Goal: Find specific page/section: Find specific page/section

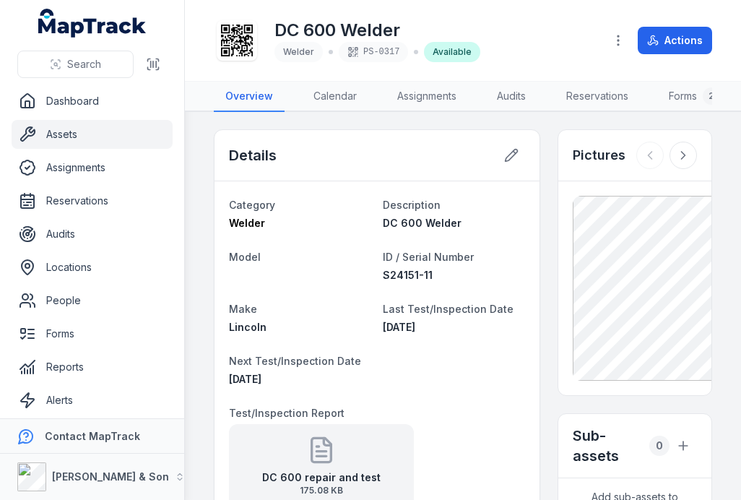
click at [60, 136] on link "Assets" at bounding box center [92, 134] width 161 height 29
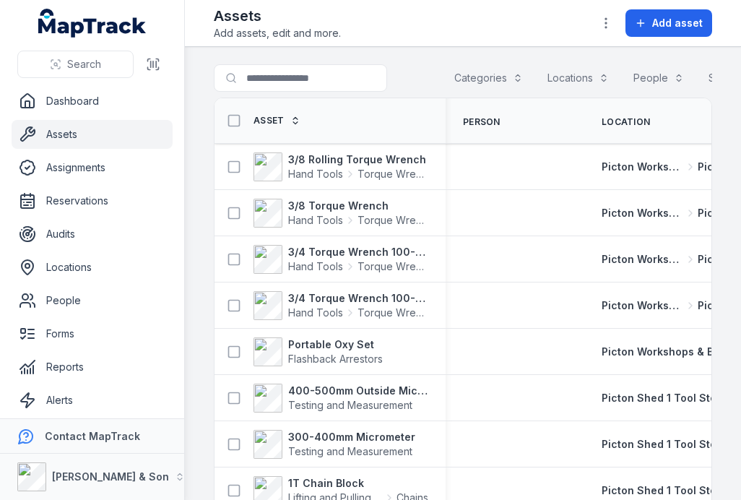
click at [502, 84] on button "Categories" at bounding box center [488, 77] width 87 height 27
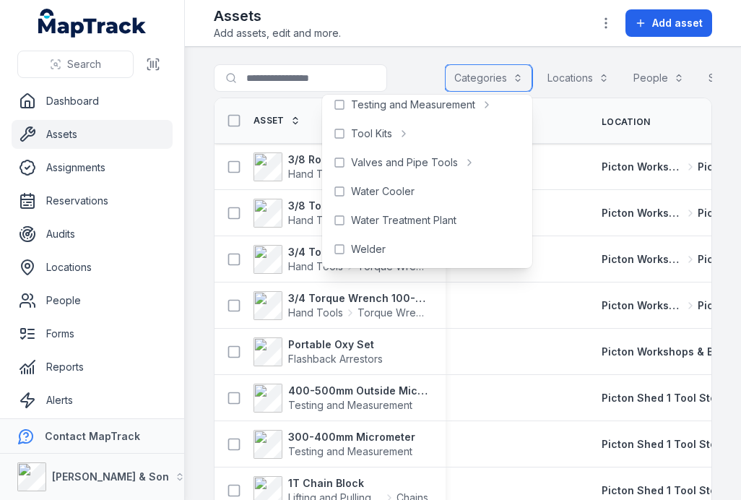
scroll to position [644, 0]
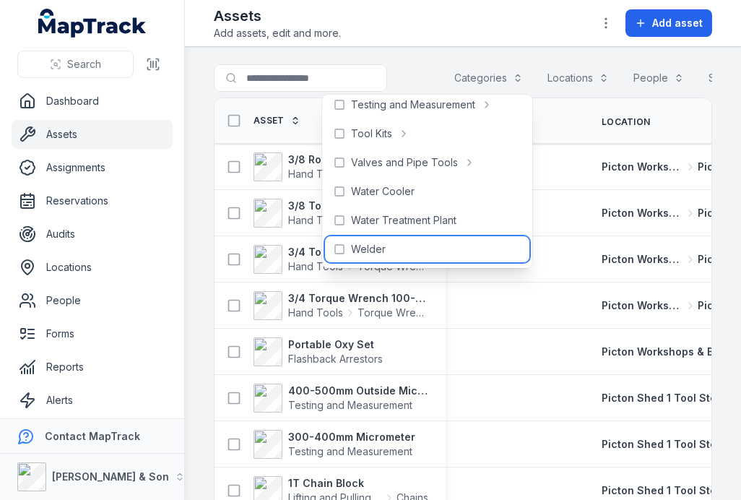
click at [413, 248] on div "Welder" at bounding box center [427, 249] width 204 height 26
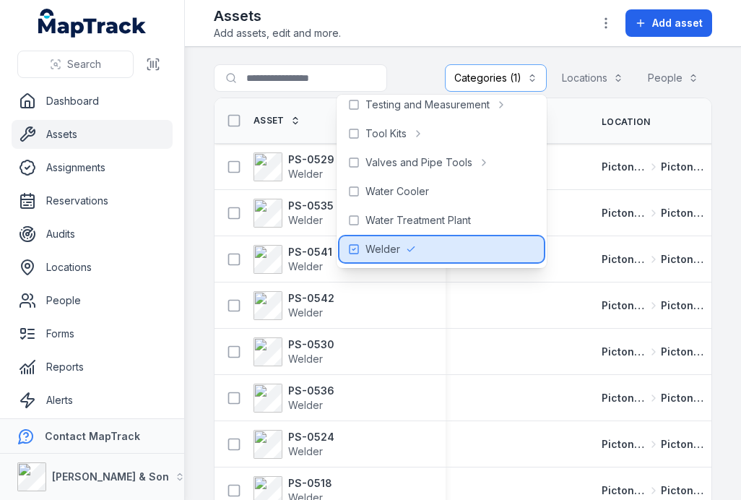
click at [508, 73] on button "Categories (1)" at bounding box center [496, 77] width 102 height 27
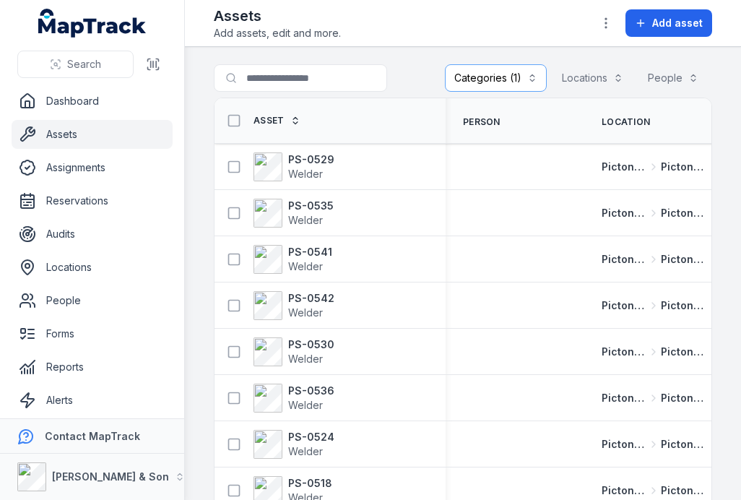
click at [329, 180] on span "Welder" at bounding box center [311, 174] width 46 height 14
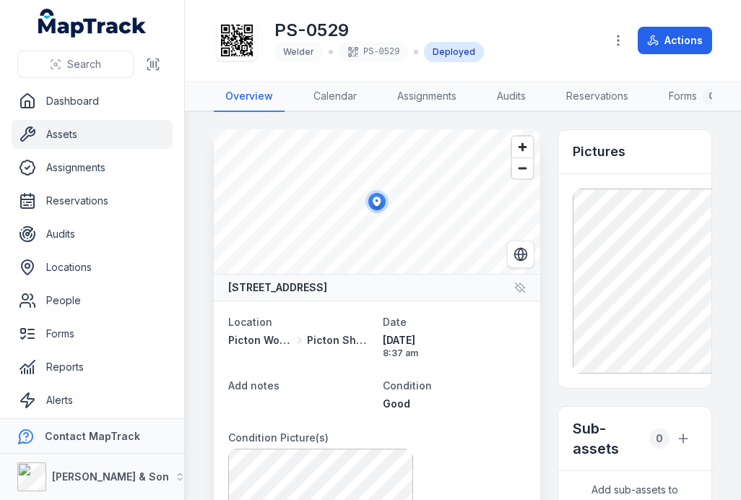
click at [114, 135] on link "Assets" at bounding box center [92, 134] width 161 height 29
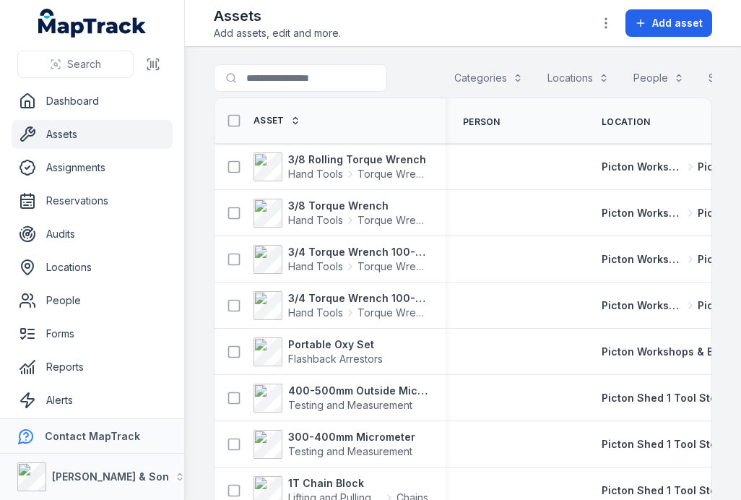
click at [482, 82] on button "Categories" at bounding box center [488, 77] width 87 height 27
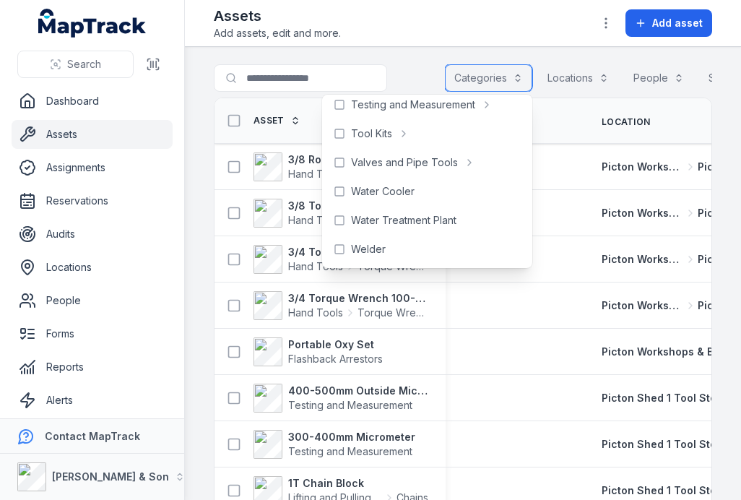
scroll to position [644, 0]
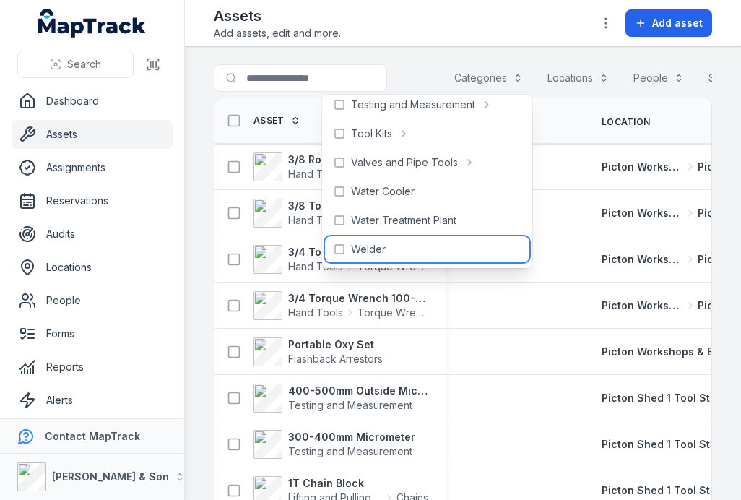
click at [378, 245] on span "Welder" at bounding box center [368, 249] width 35 height 14
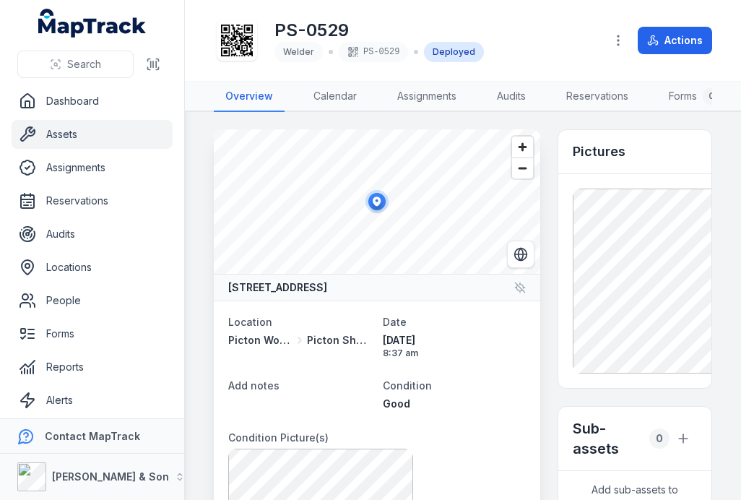
scroll to position [-1, 0]
click at [77, 136] on link "Assets" at bounding box center [92, 134] width 161 height 29
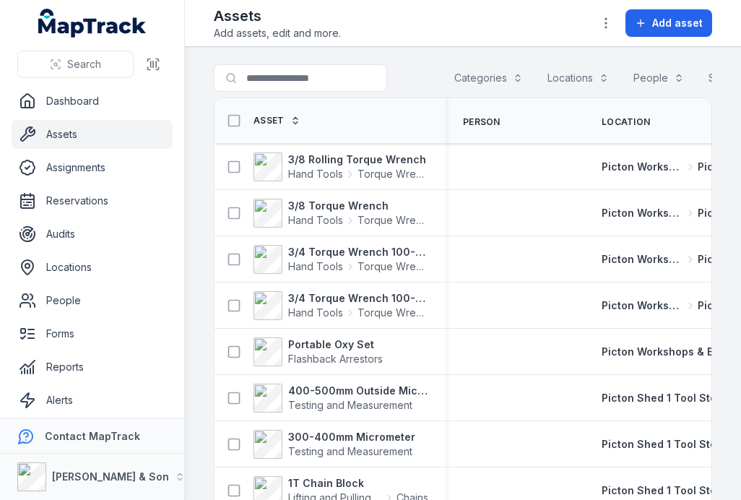
click at [479, 79] on button "Categories" at bounding box center [488, 77] width 87 height 27
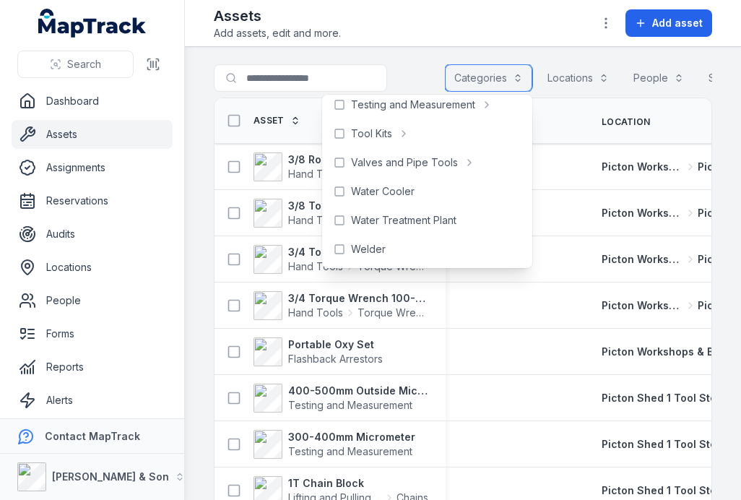
scroll to position [644, 0]
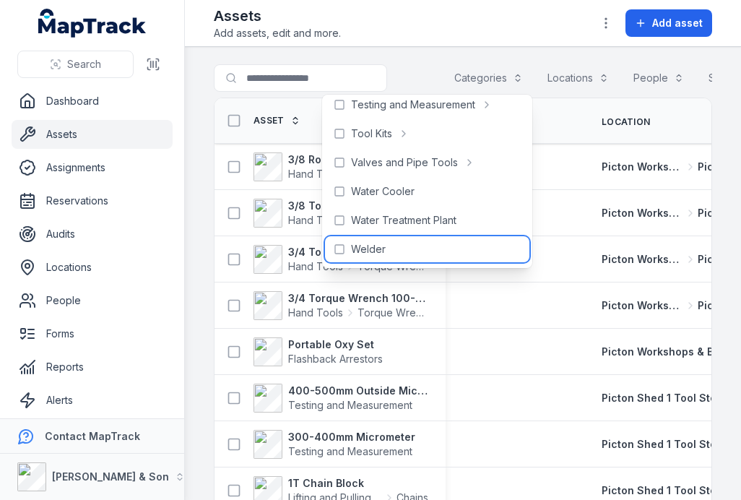
click at [370, 243] on span "Welder" at bounding box center [368, 249] width 35 height 14
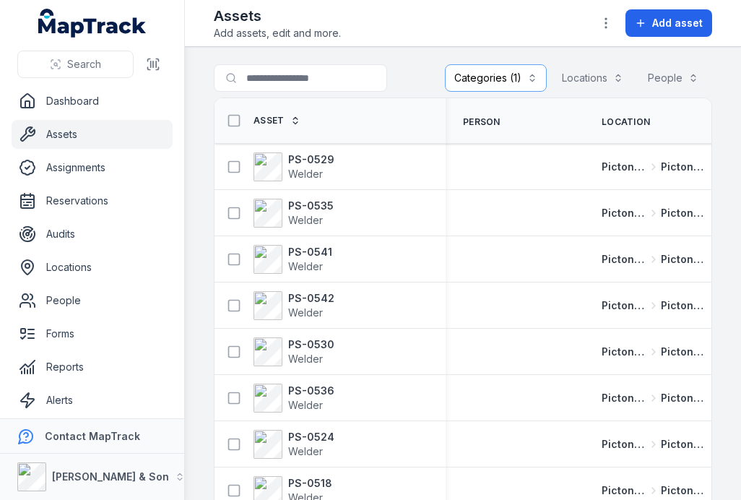
click at [310, 210] on strong "PS-0535" at bounding box center [310, 206] width 45 height 14
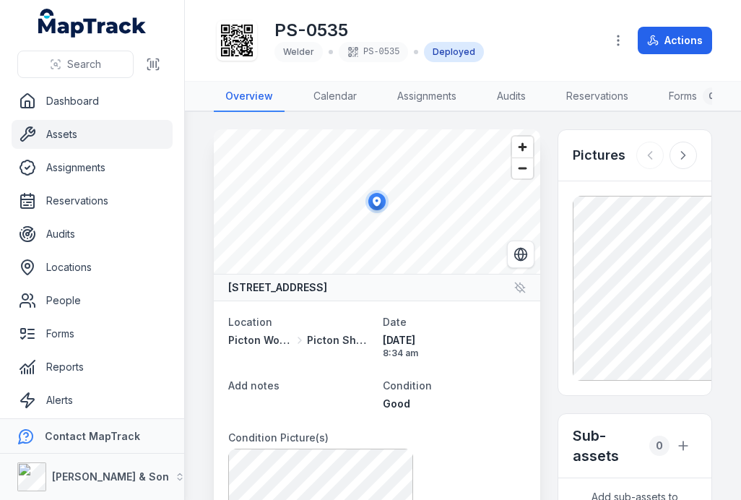
click at [96, 123] on link "Assets" at bounding box center [92, 134] width 161 height 29
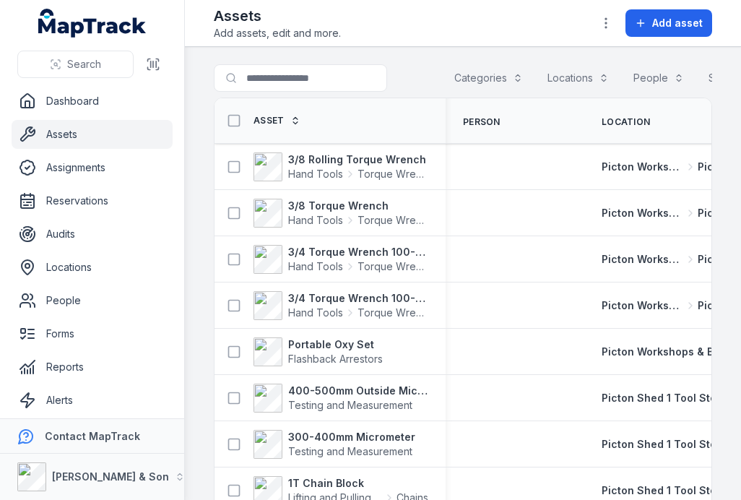
click at [481, 75] on button "Categories" at bounding box center [488, 77] width 87 height 27
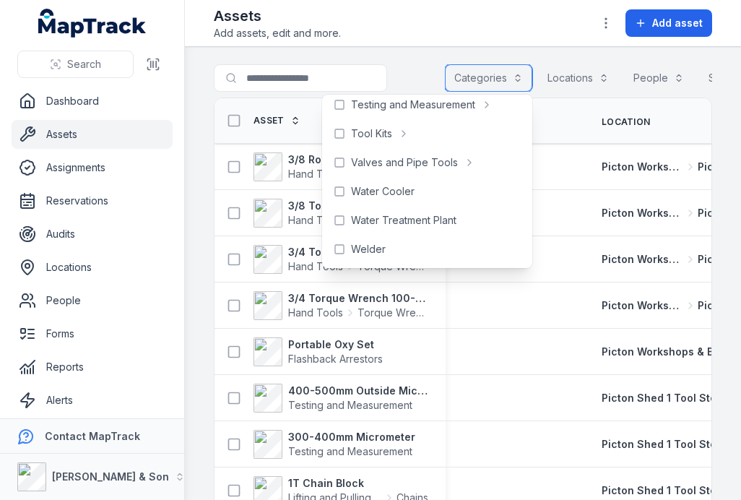
scroll to position [644, 0]
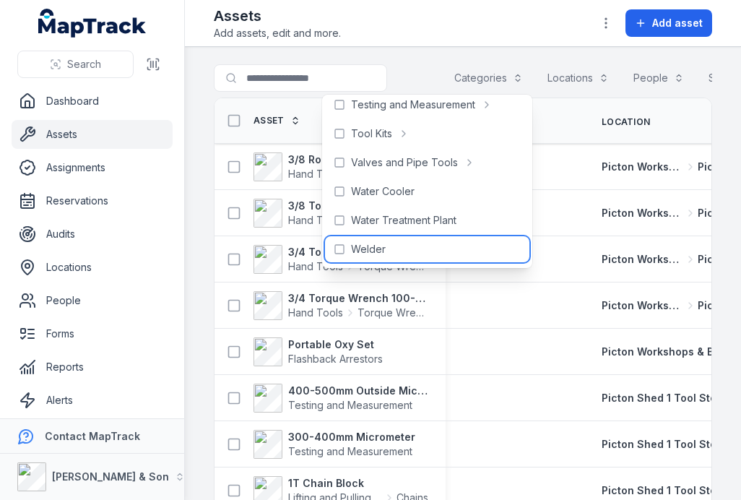
click at [339, 245] on rect at bounding box center [339, 249] width 9 height 9
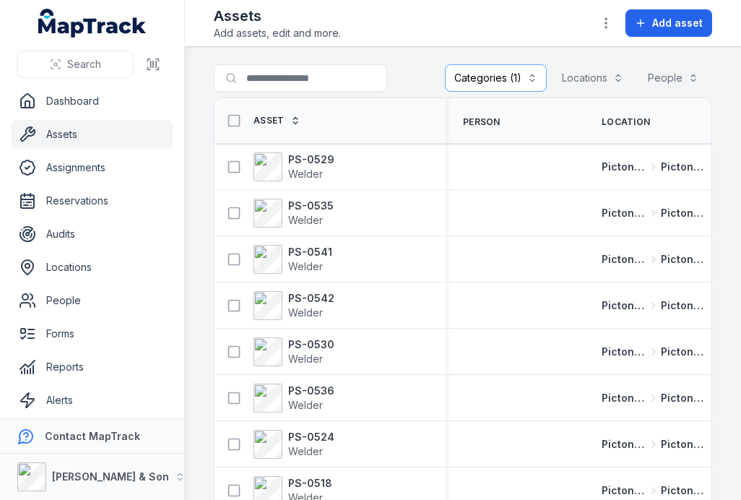
click at [321, 222] on span "Welder" at bounding box center [305, 220] width 35 height 12
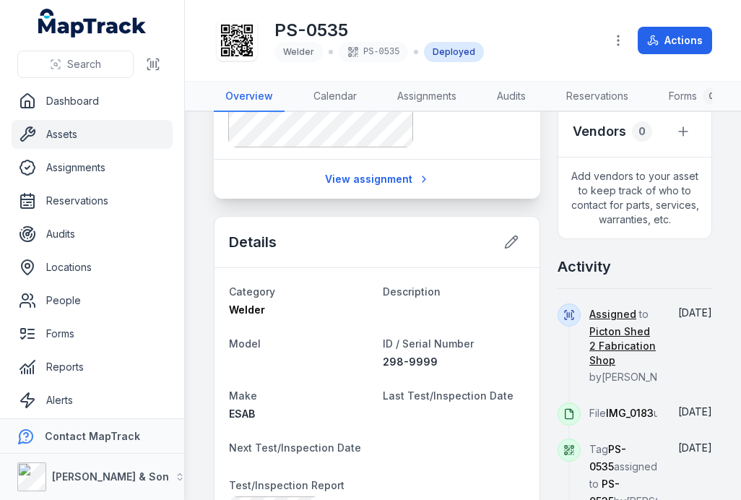
scroll to position [483, 0]
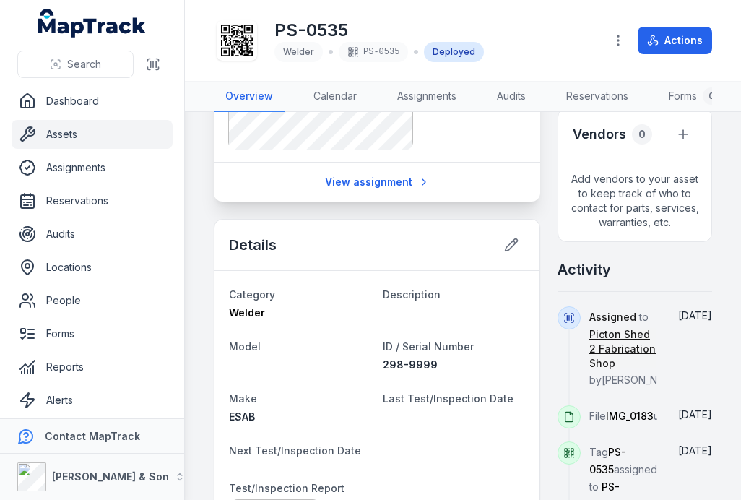
click at [501, 258] on button at bounding box center [510, 244] width 27 height 27
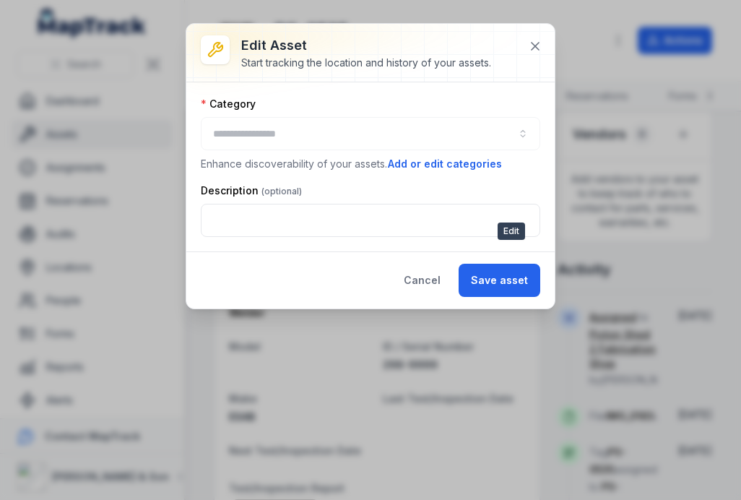
click at [416, 273] on button "Cancel" at bounding box center [421, 280] width 61 height 33
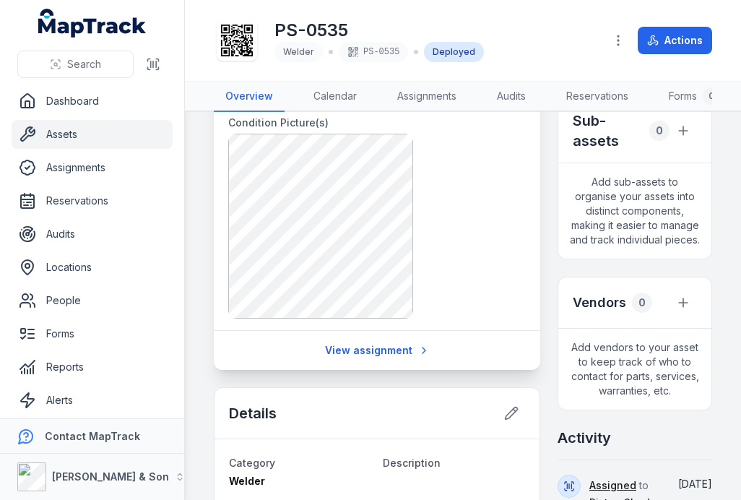
scroll to position [313, 0]
